Goal: Information Seeking & Learning: Learn about a topic

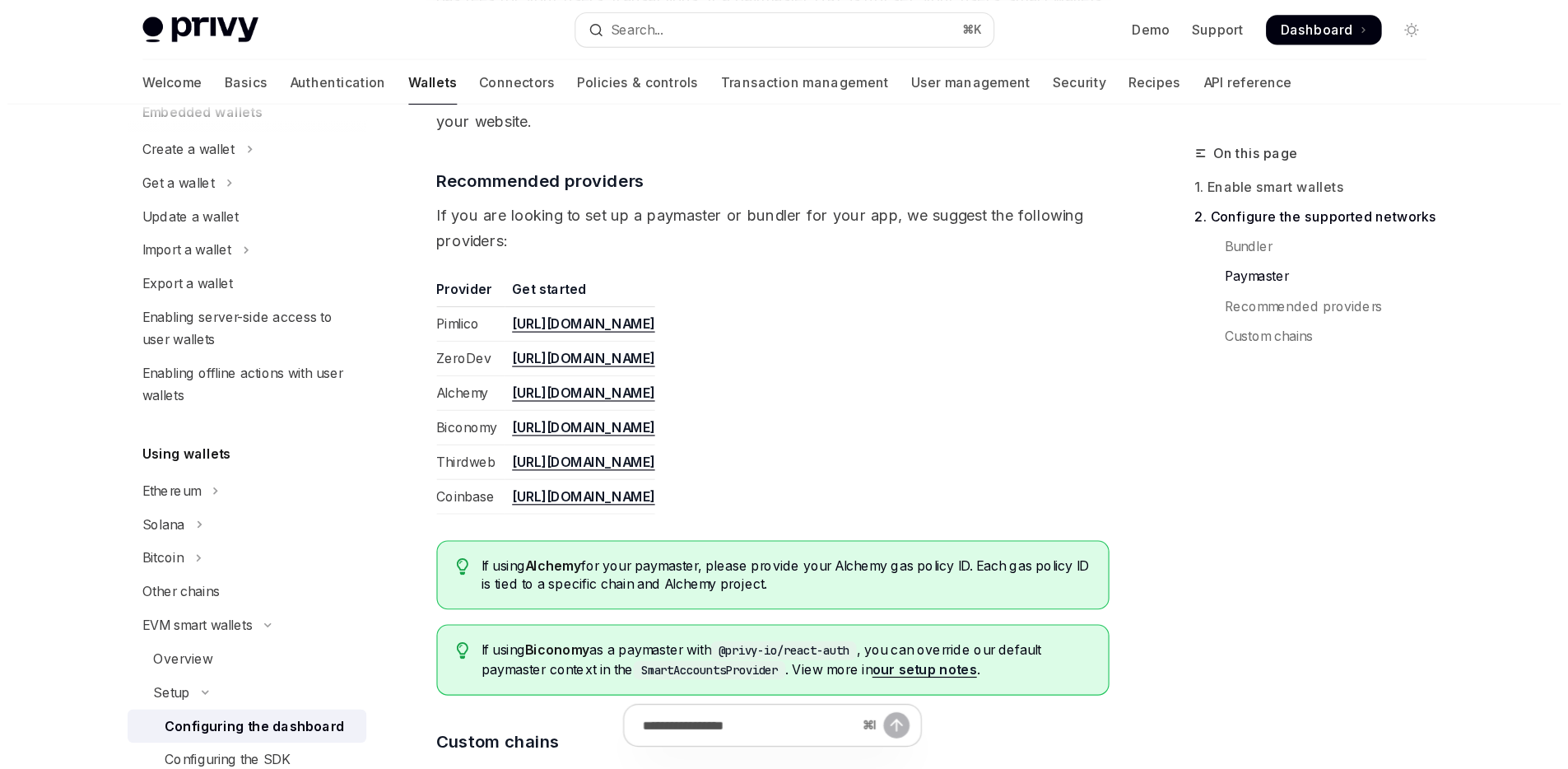
scroll to position [124, 0]
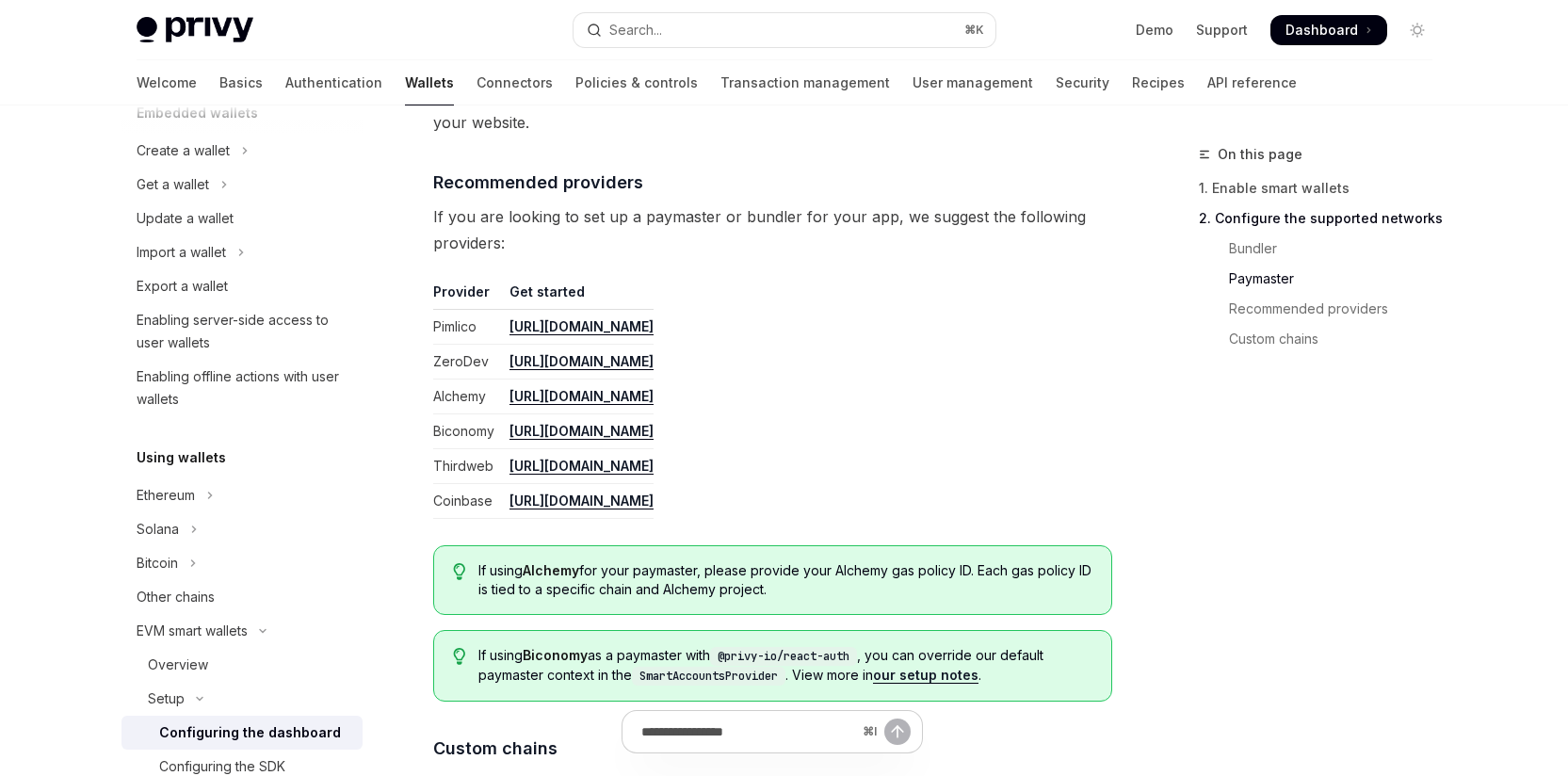
type textarea "*"
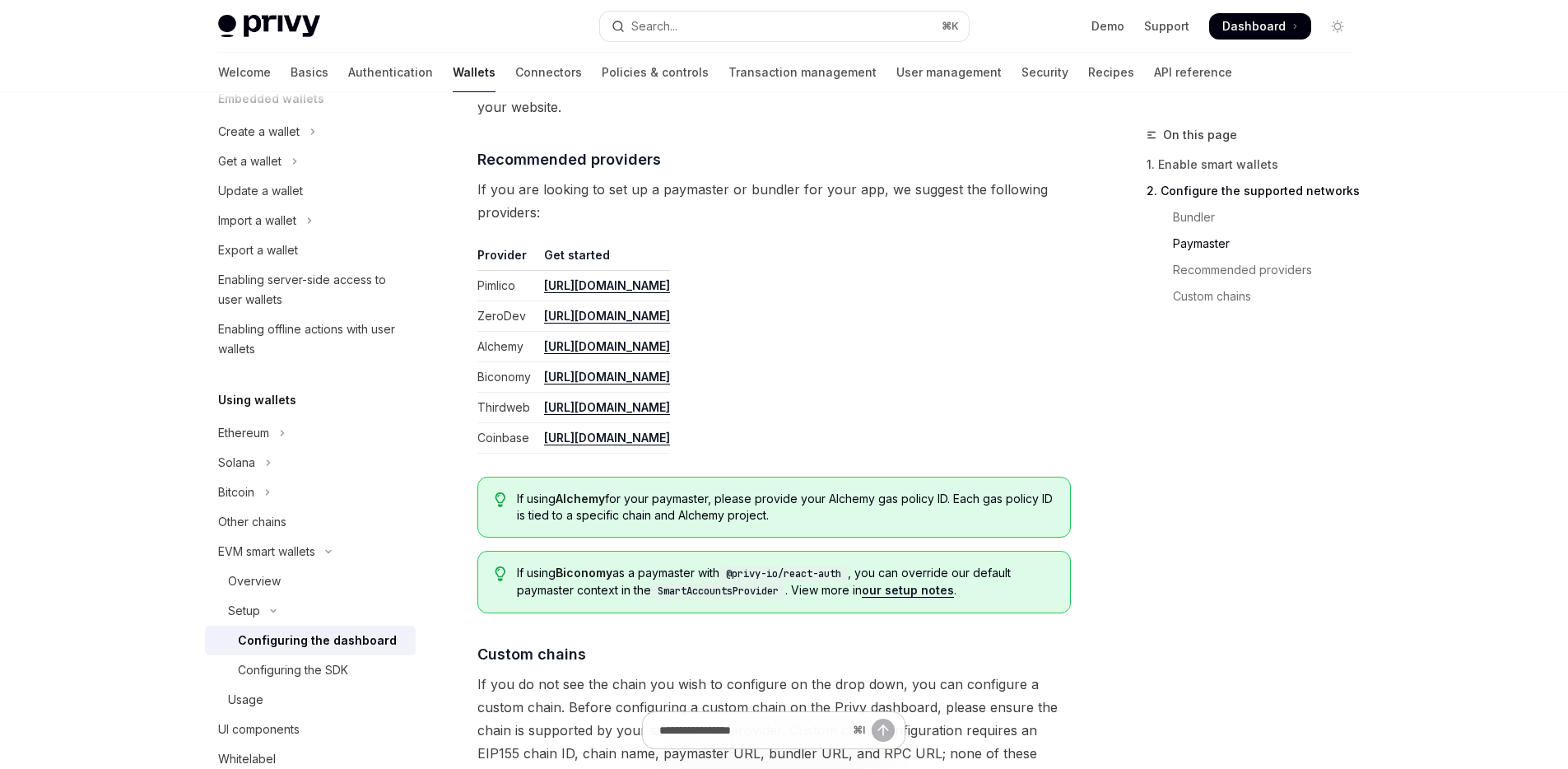
click at [1184, 381] on div "On this page 1. Enable smart wallets 2. Configure the supported networks Bundle…" at bounding box center [1239, 447] width 250 height 644
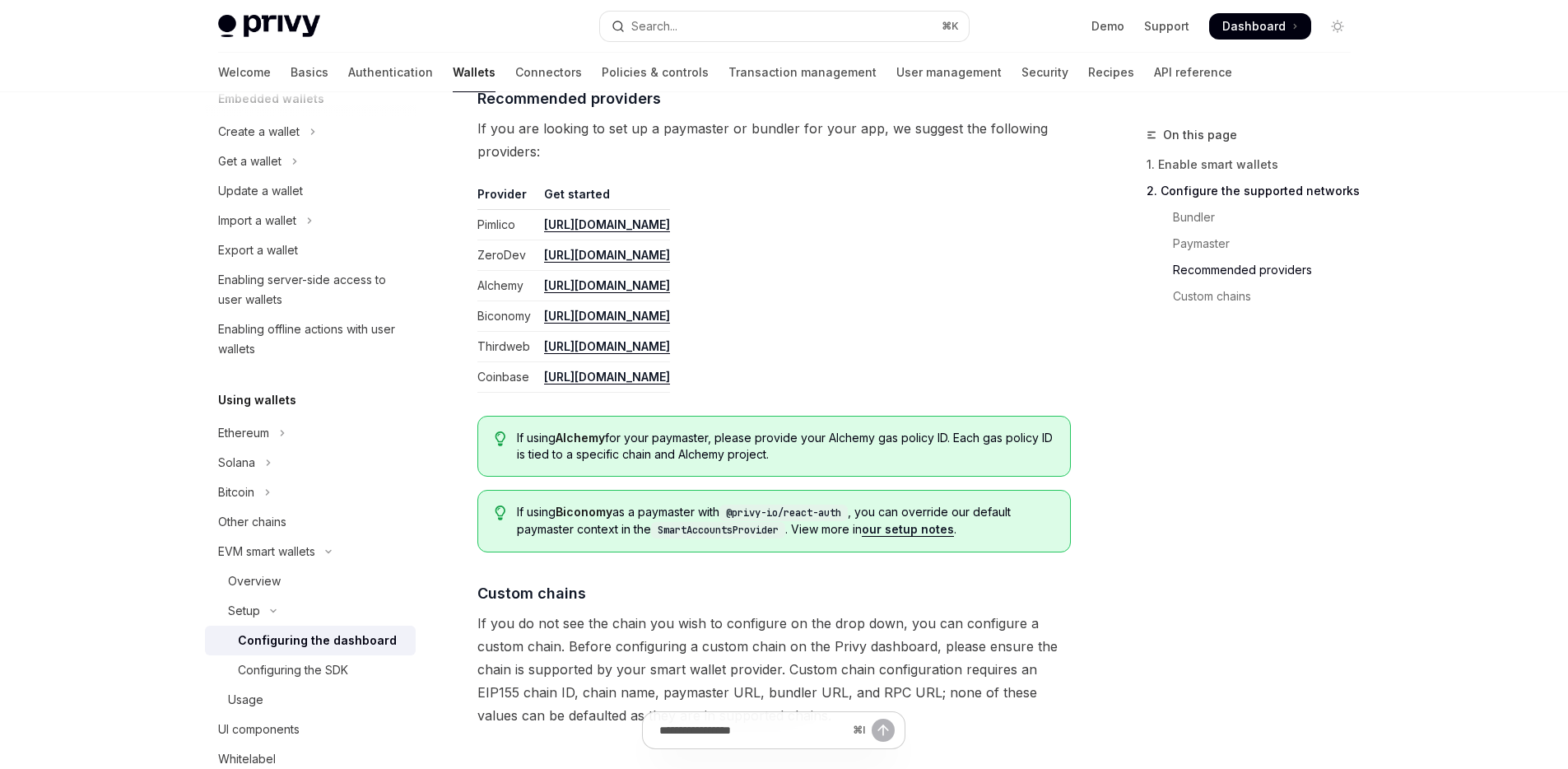
scroll to position [1970, 0]
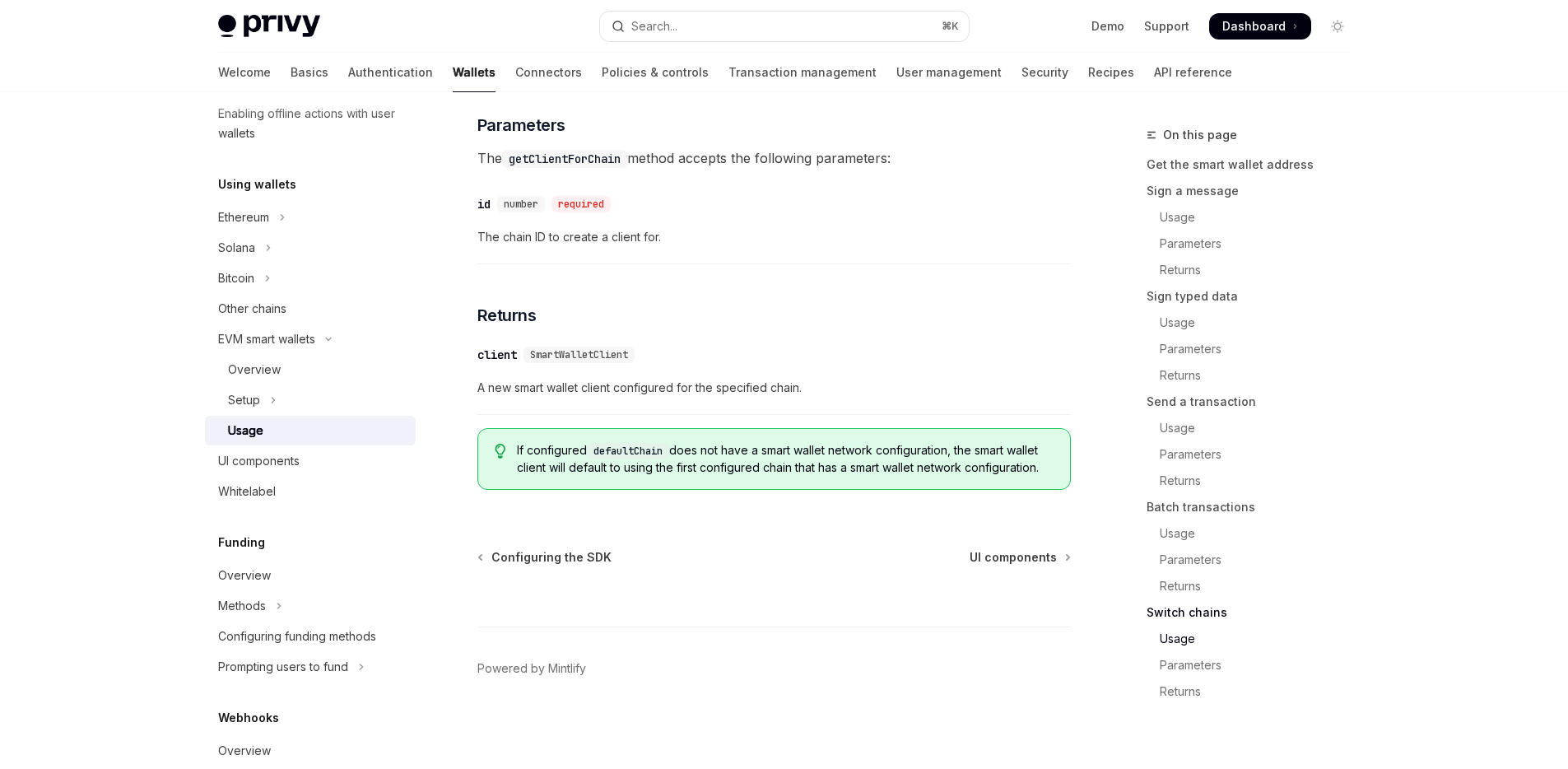
scroll to position [5079, 0]
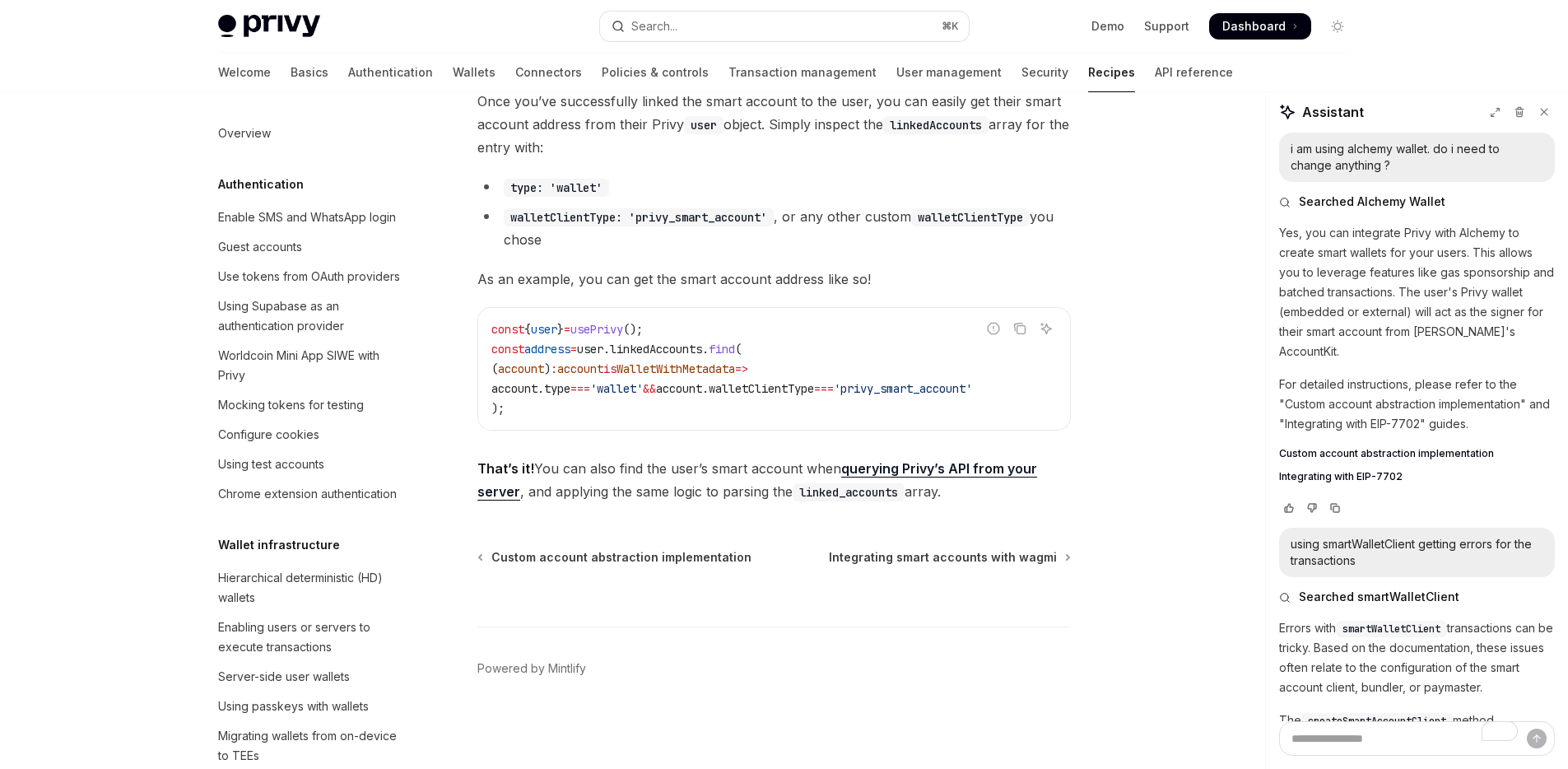
scroll to position [284, 0]
